Goal: Information Seeking & Learning: Find specific fact

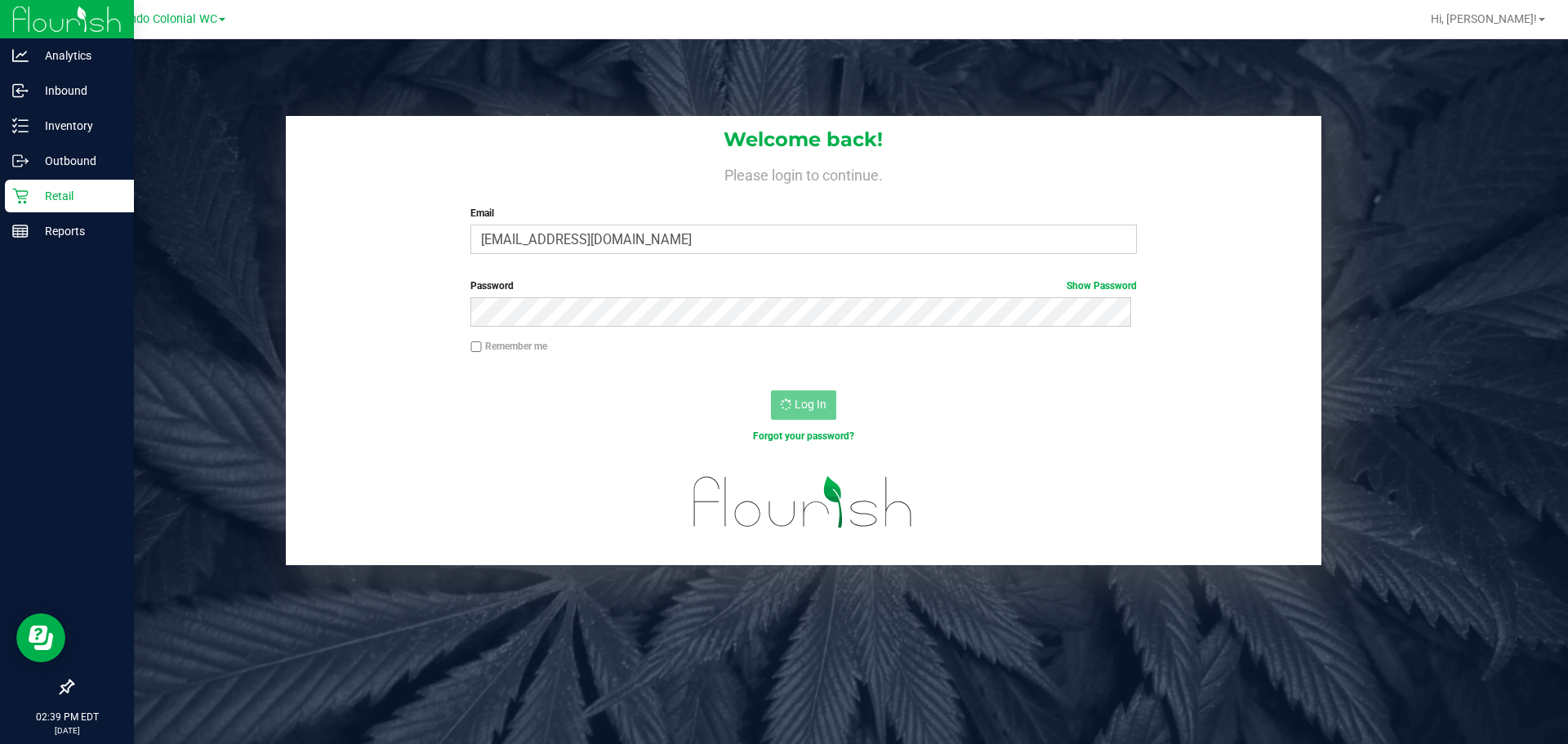
click at [43, 209] on div "Retail" at bounding box center [68, 196] width 129 height 33
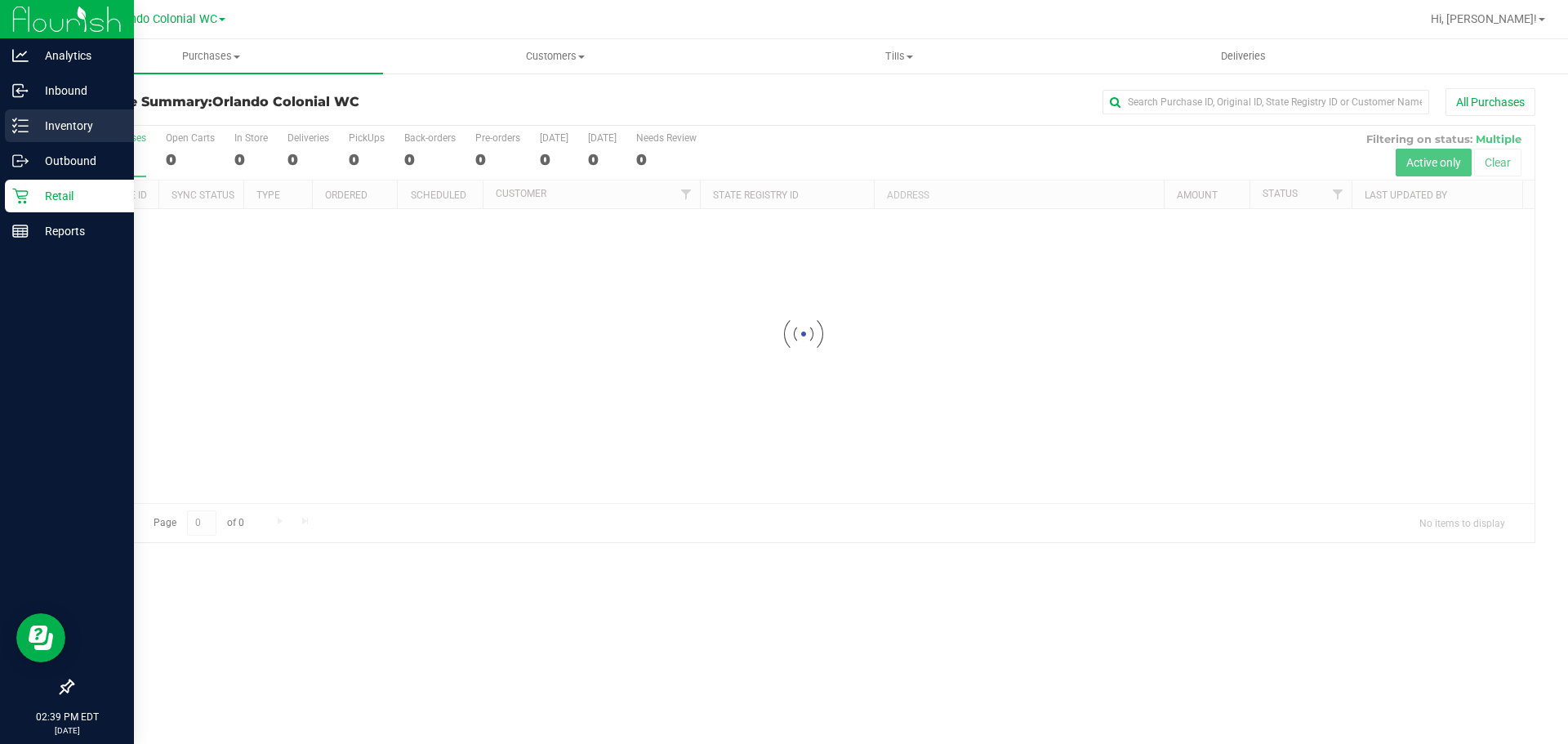
click at [26, 122] on icon at bounding box center [20, 126] width 16 height 16
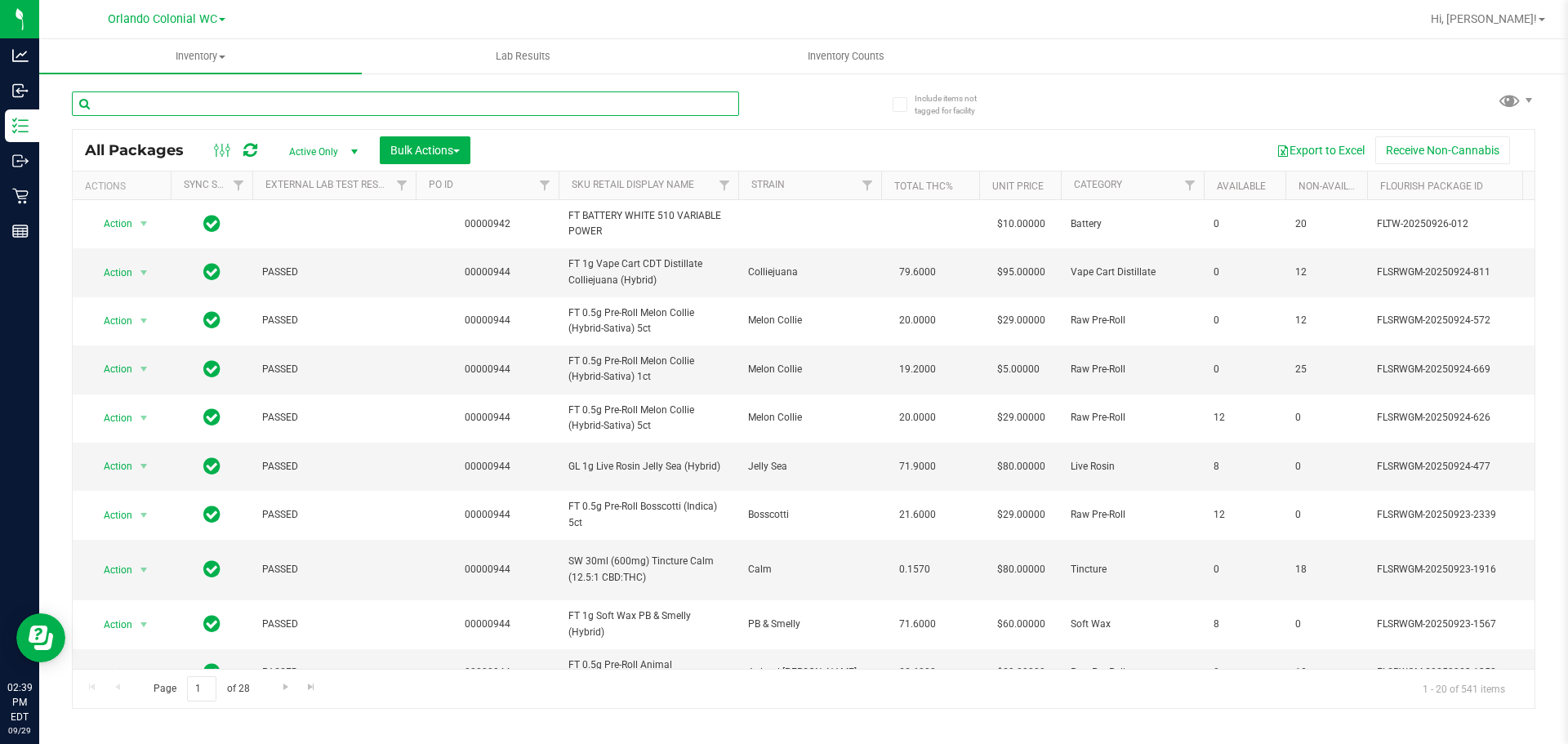
click at [391, 103] on input "text" at bounding box center [405, 103] width 668 height 25
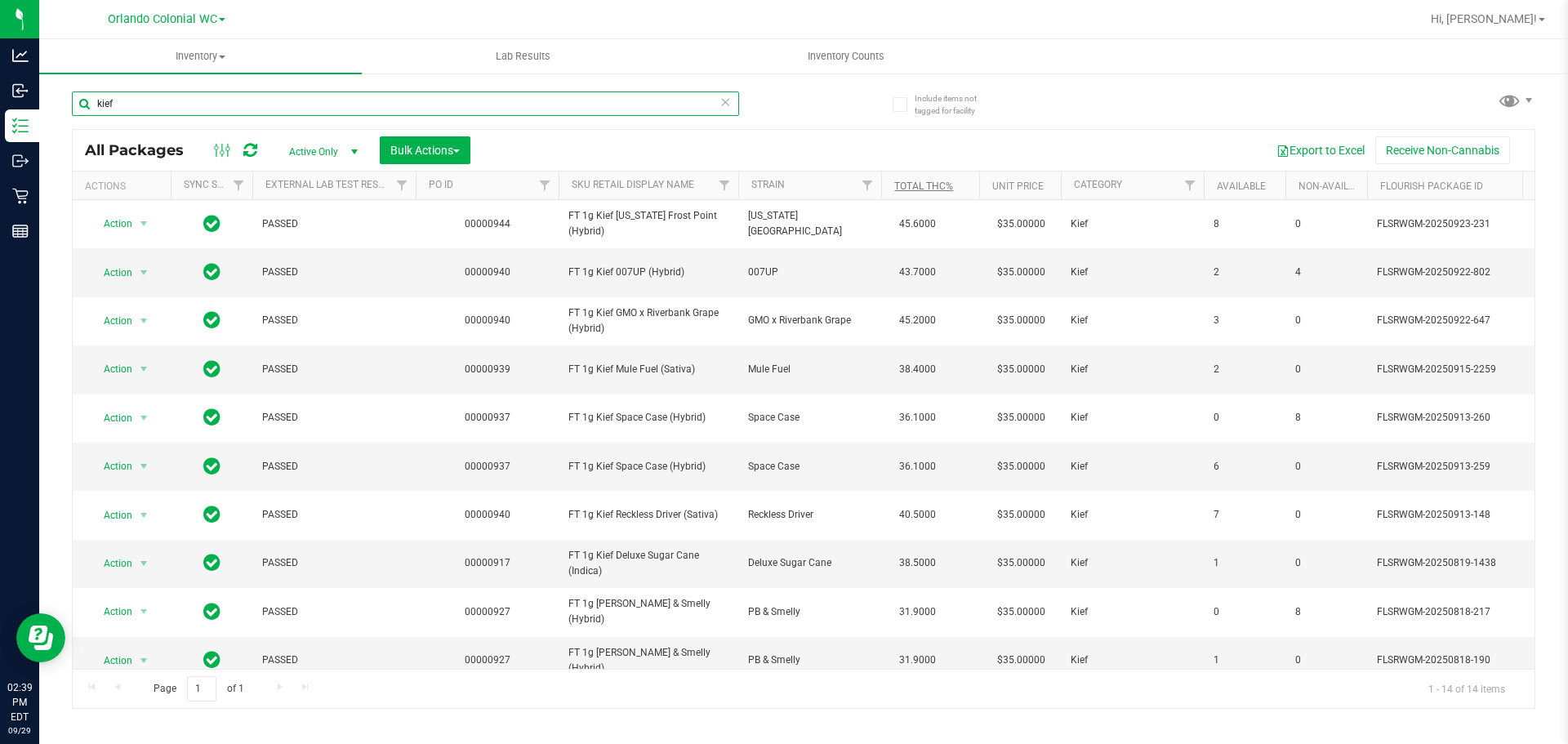
type input "kief"
click at [937, 183] on link "Total THC%" at bounding box center [923, 186] width 58 height 12
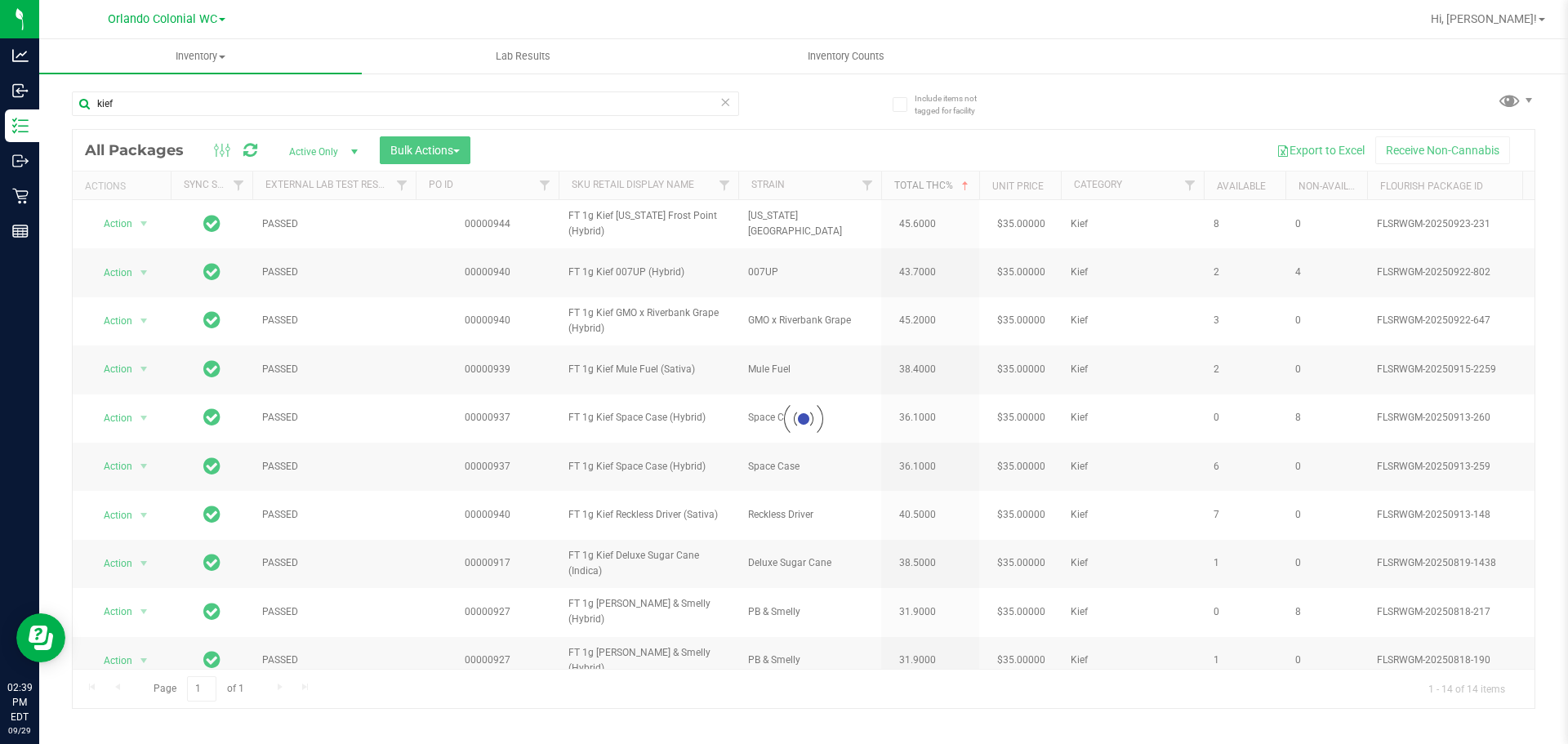
click at [939, 190] on link "Total THC%" at bounding box center [932, 185] width 78 height 12
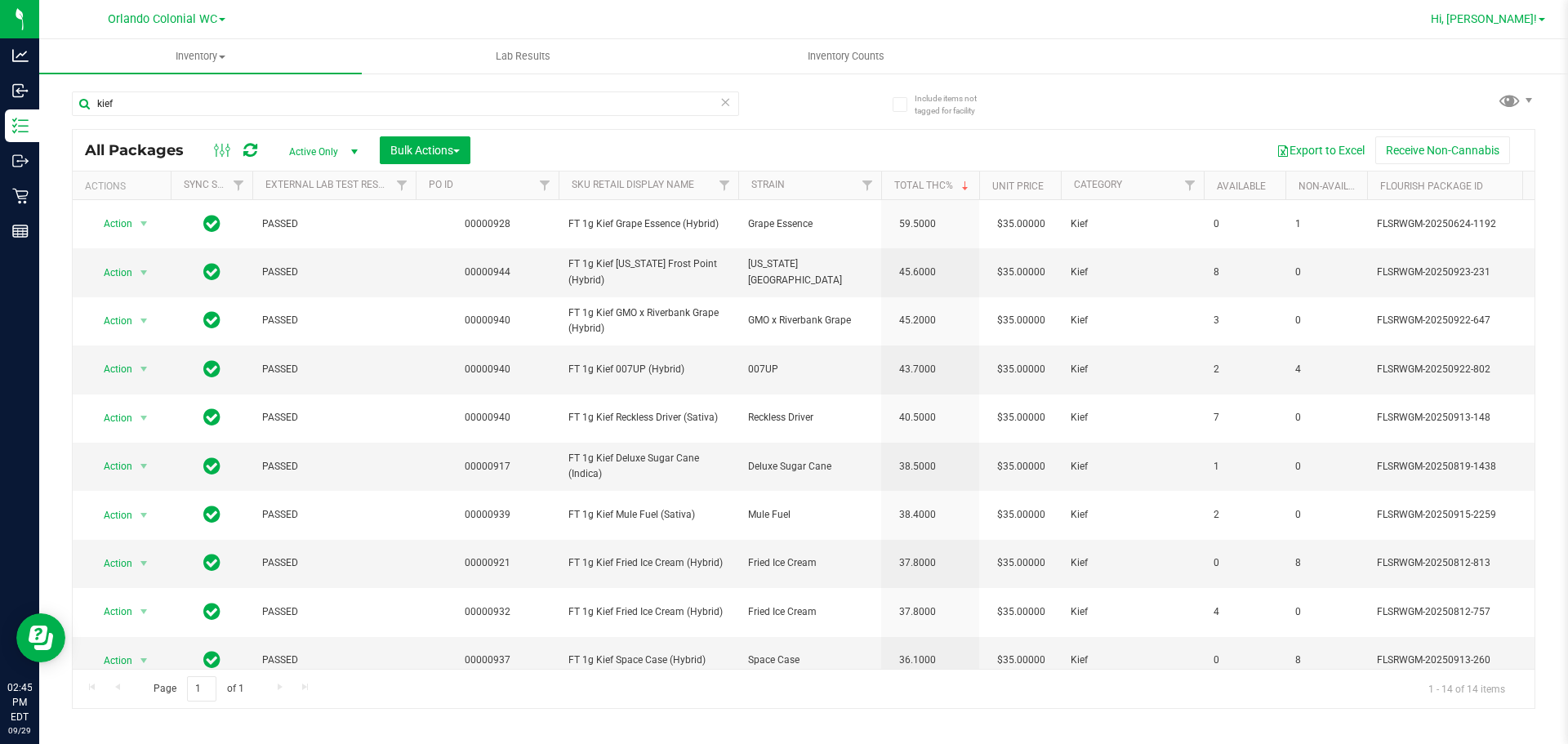
click at [1511, 24] on span "Hi, [PERSON_NAME]!" at bounding box center [1484, 18] width 106 height 13
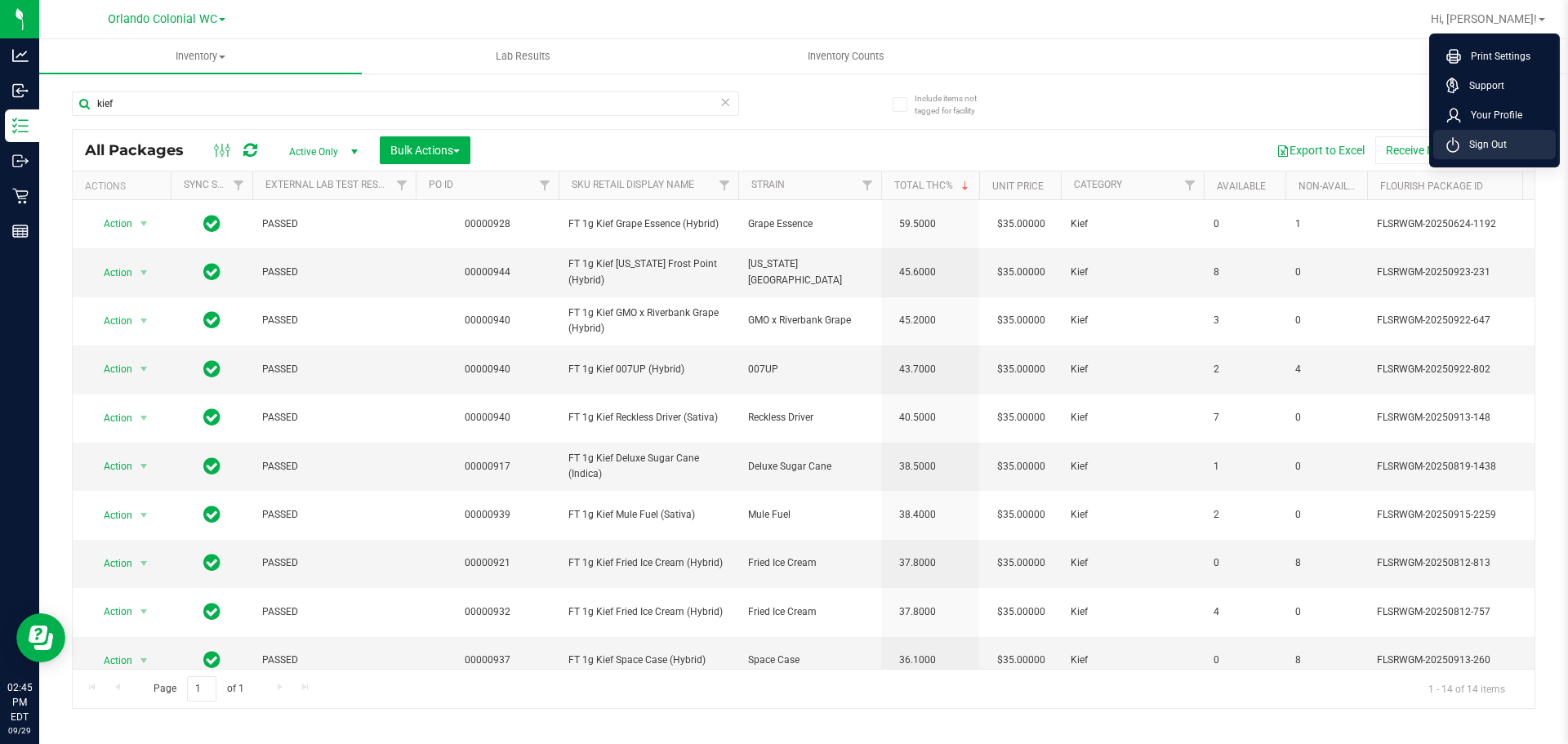
click at [1492, 147] on span "Sign Out" at bounding box center [1483, 144] width 47 height 16
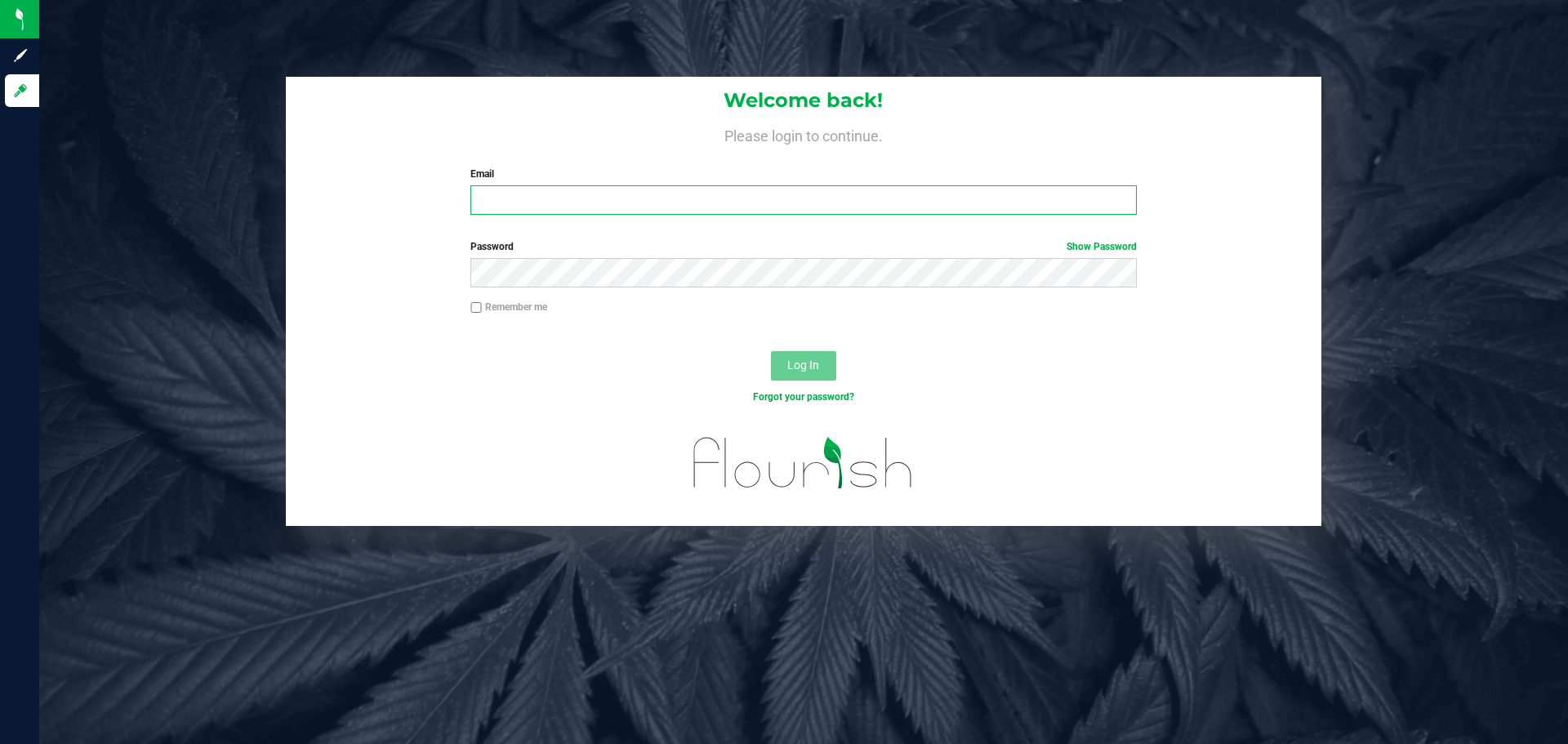
click at [549, 196] on input "Email" at bounding box center [803, 200] width 666 height 29
type input "[EMAIL_ADDRESS][DOMAIN_NAME]"
click at [771, 351] on button "Log In" at bounding box center [804, 365] width 66 height 29
